Goal: Task Accomplishment & Management: Complete application form

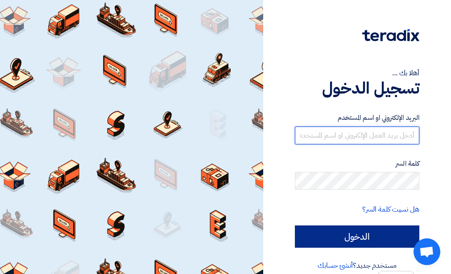
type input "khalid-tifoor@dieselmachinery.com.sa"
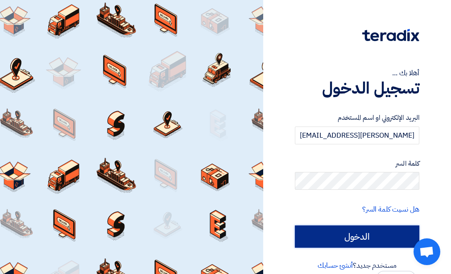
click at [333, 231] on input "الدخول" at bounding box center [357, 237] width 124 height 22
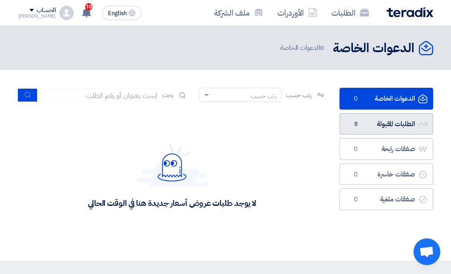
click at [376, 121] on link "الطلبات المقبولة الطلبات المقبولة 8" at bounding box center [386, 124] width 94 height 22
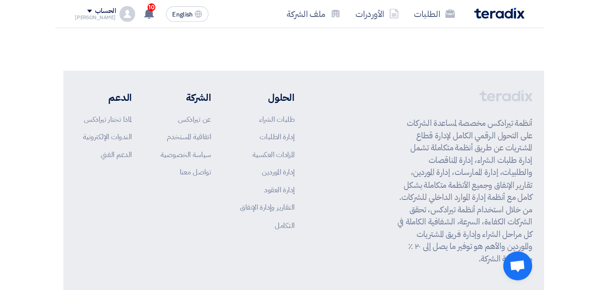
scroll to position [508, 0]
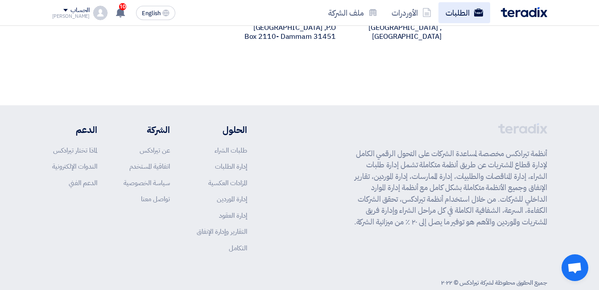
click at [457, 10] on link "الطلبات" at bounding box center [464, 12] width 52 height 21
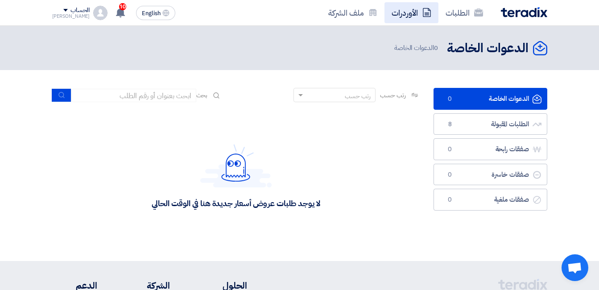
click at [402, 12] on link "الأوردرات" at bounding box center [411, 12] width 54 height 21
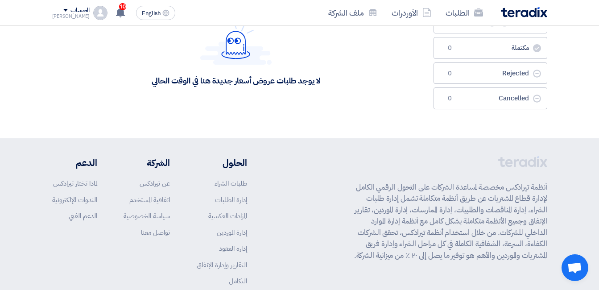
scroll to position [154, 0]
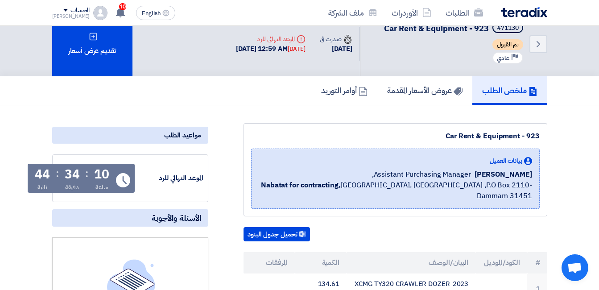
scroll to position [15, 0]
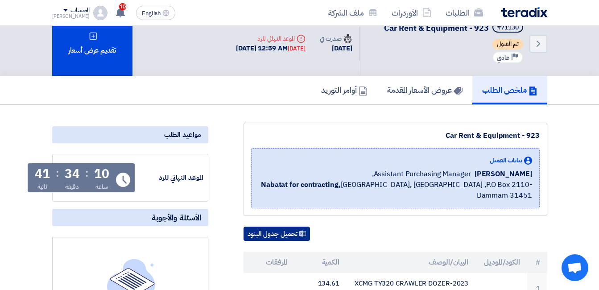
click at [254, 227] on button "تحميل جدول البنود" at bounding box center [277, 234] width 66 height 14
click at [266, 227] on button "تحميل جدول البنود" at bounding box center [277, 234] width 66 height 14
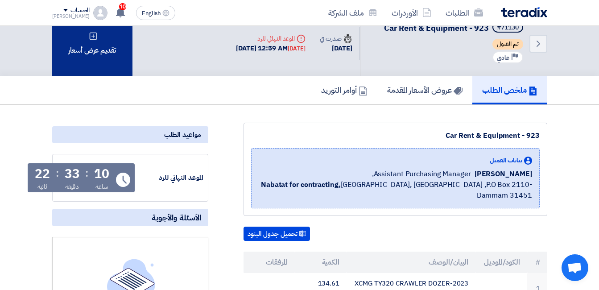
click at [107, 46] on div "تقديم عرض أسعار" at bounding box center [92, 43] width 80 height 65
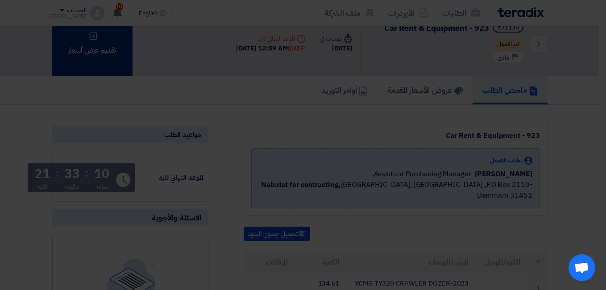
click at [107, 46] on div "أبدأ في تقديم عرض أسعار جديد تقديم عرض أسعار جديد من البداية" at bounding box center [303, 88] width 491 height 128
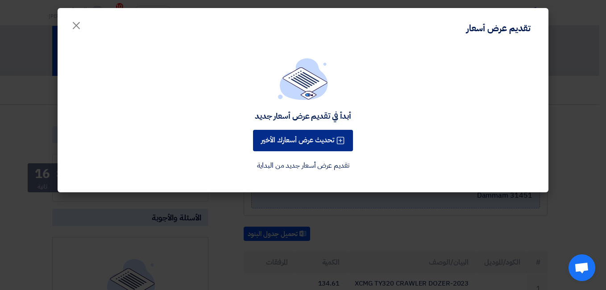
click at [282, 143] on button "تحديث عرض أسعارك الأخير" at bounding box center [303, 140] width 100 height 21
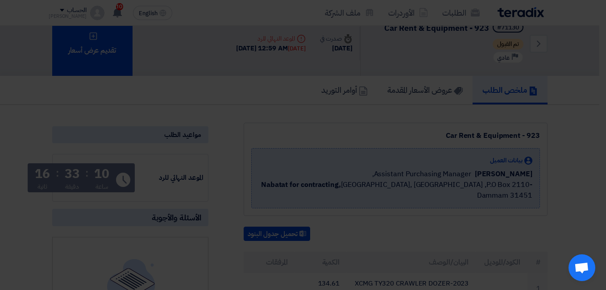
click at [282, 143] on div "أبدأ في تقديم عرض أسعار جديد تحديث عرض أسعارك الأخير تقديم عرض أسعار جديد من ال…" at bounding box center [302, 92] width 469 height 113
